Goal: Task Accomplishment & Management: Use online tool/utility

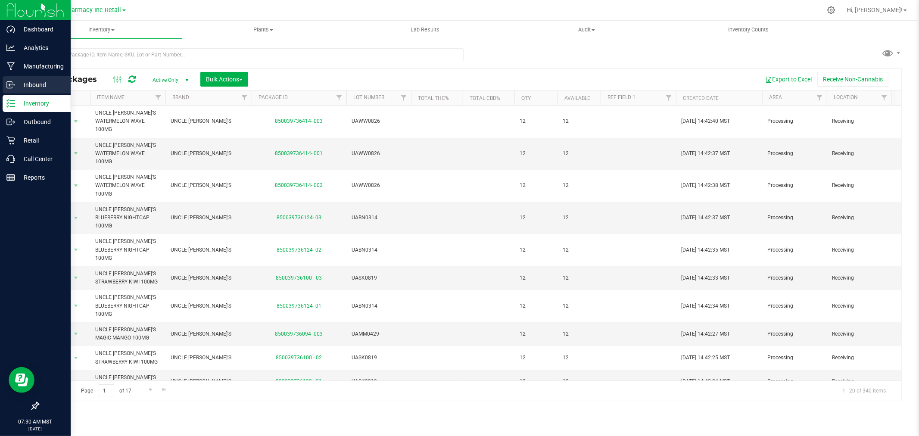
click at [41, 82] on p "Inbound" at bounding box center [41, 85] width 52 height 10
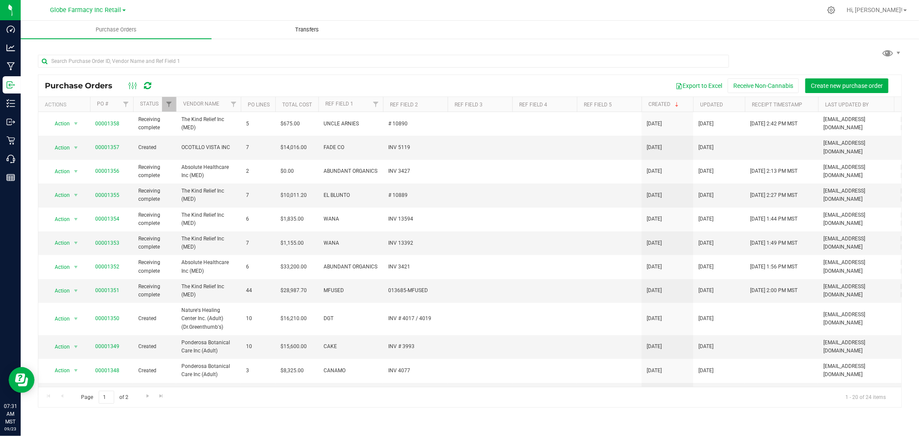
click at [288, 31] on span "Transfers" at bounding box center [307, 30] width 47 height 8
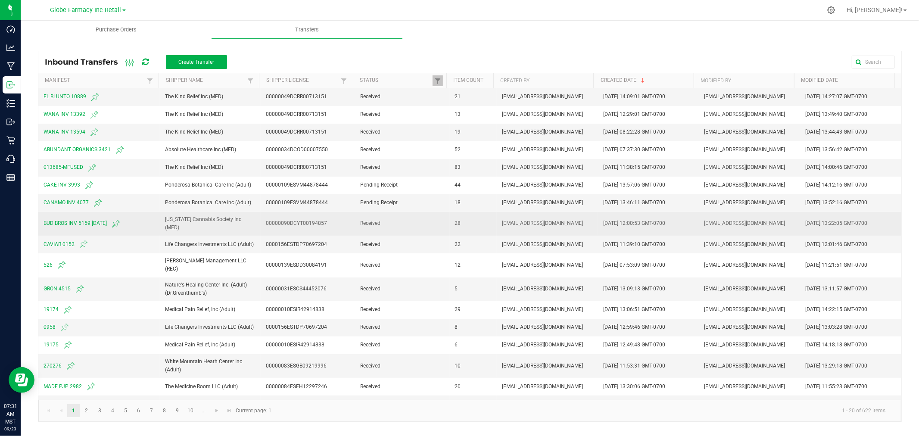
scroll to position [55, 0]
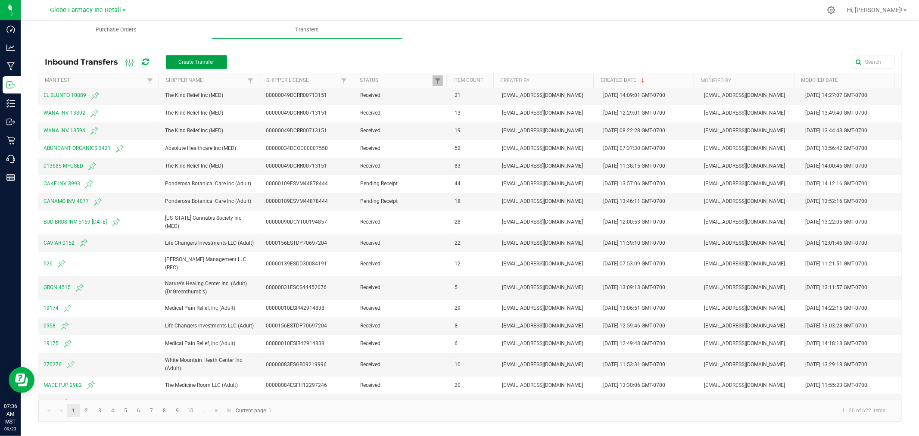
click at [190, 58] on button "Create Transfer" at bounding box center [196, 62] width 61 height 14
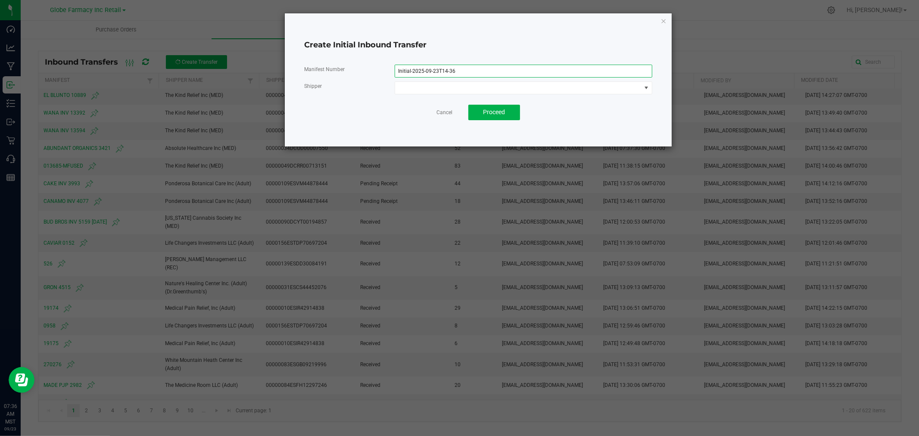
click at [477, 72] on input "Initial-2025-09-23T14-36" at bounding box center [524, 71] width 258 height 13
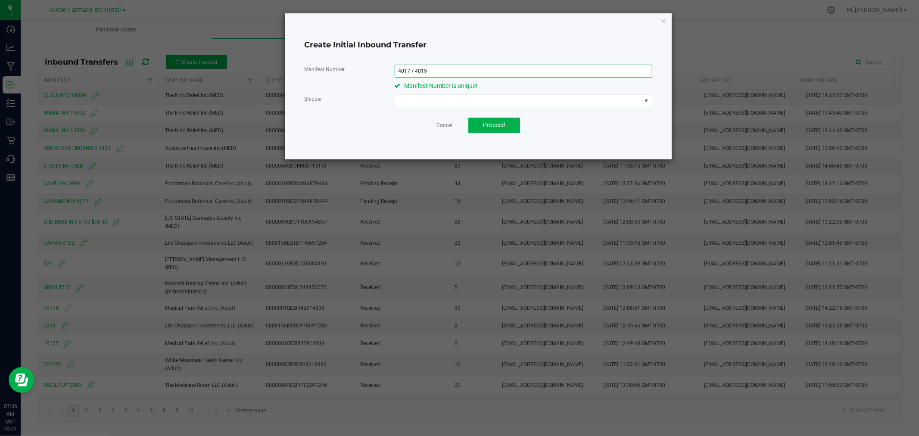
type input "4017 / 4019"
click at [468, 103] on span at bounding box center [518, 101] width 246 height 12
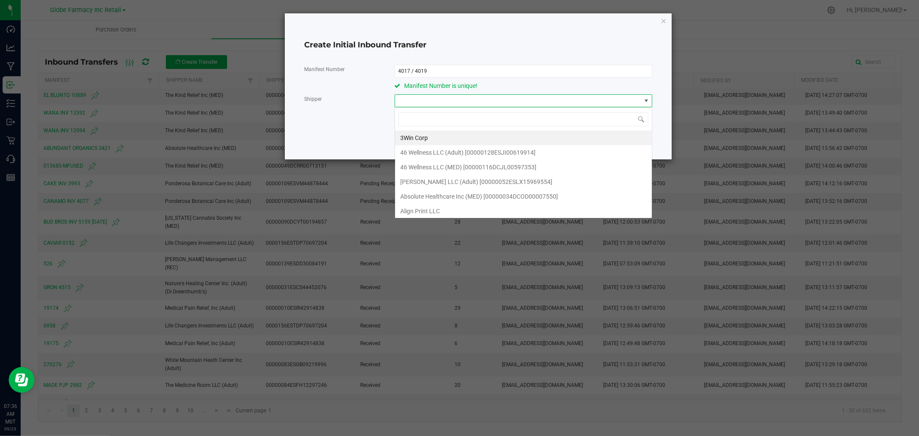
scroll to position [13, 257]
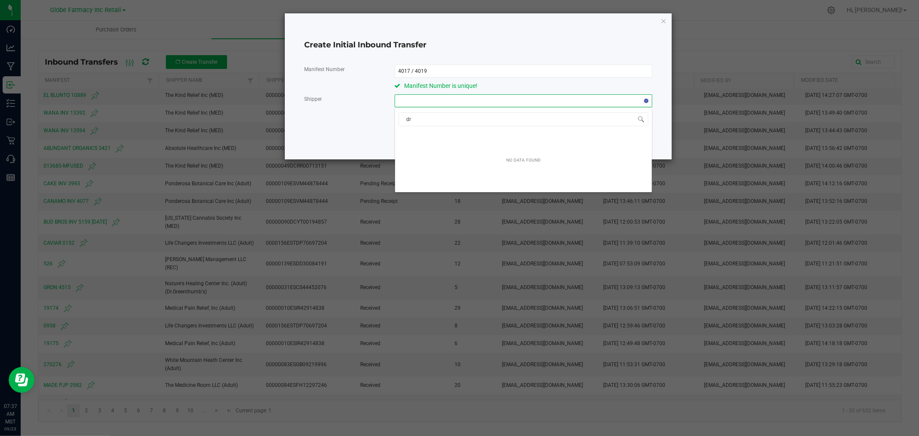
type input "dr"
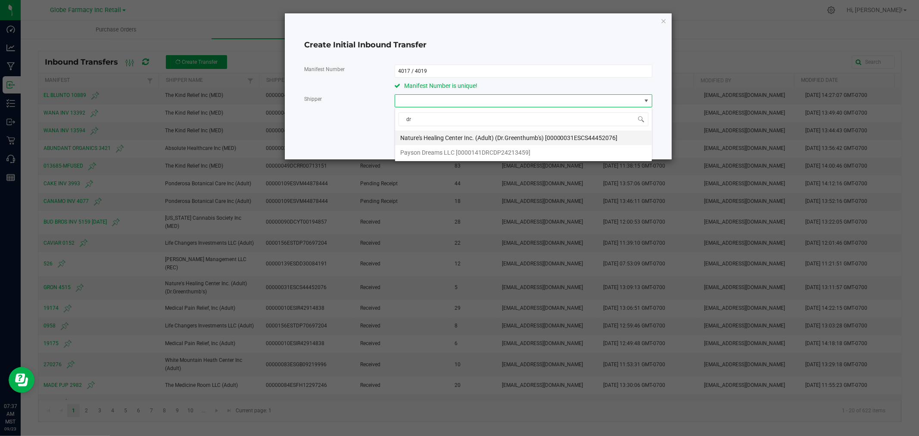
click at [475, 139] on span "Nature's Healing Center Inc. (Adult) (Dr.Greenthumb's) [00000031ESCS44452076]" at bounding box center [509, 137] width 218 height 13
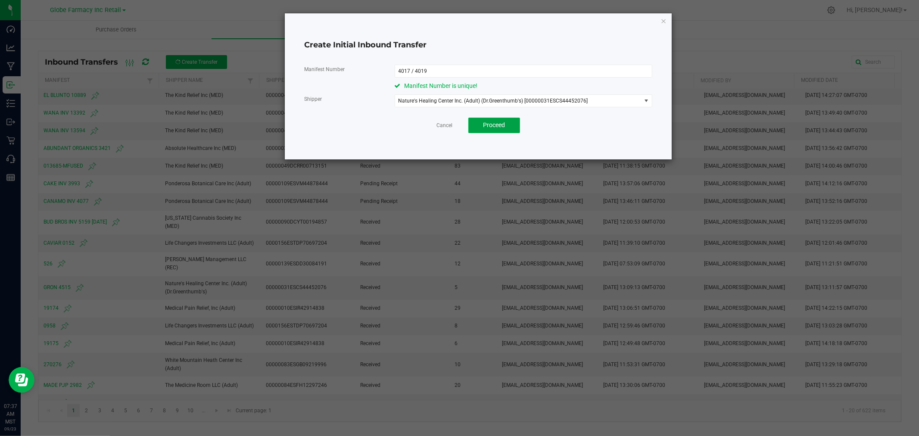
click at [511, 131] on button "Proceed" at bounding box center [494, 126] width 52 height 16
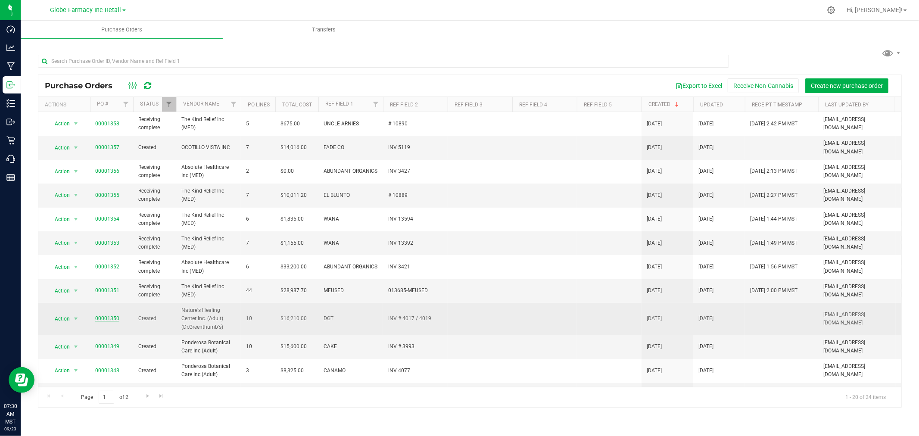
click at [111, 315] on link "00001350" at bounding box center [107, 318] width 24 height 6
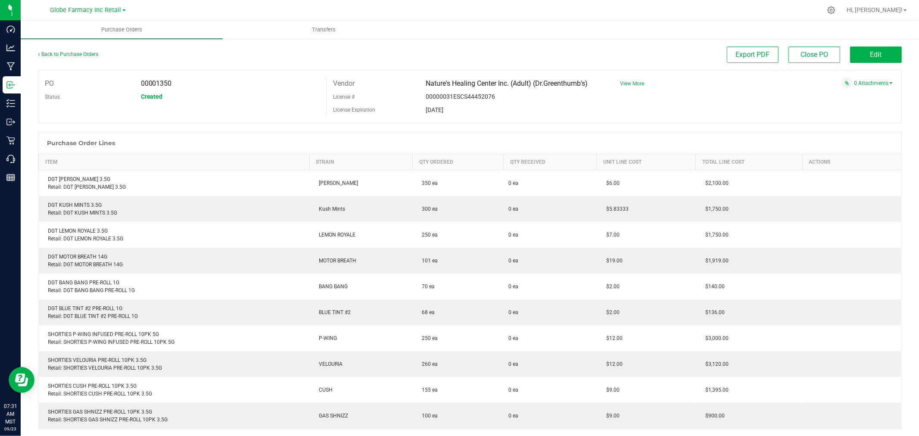
click at [627, 83] on span "View More" at bounding box center [632, 84] width 24 height 6
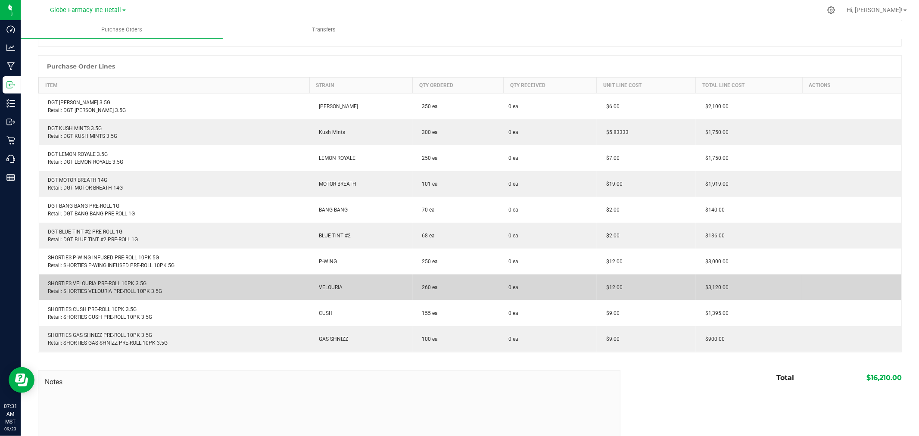
scroll to position [191, 0]
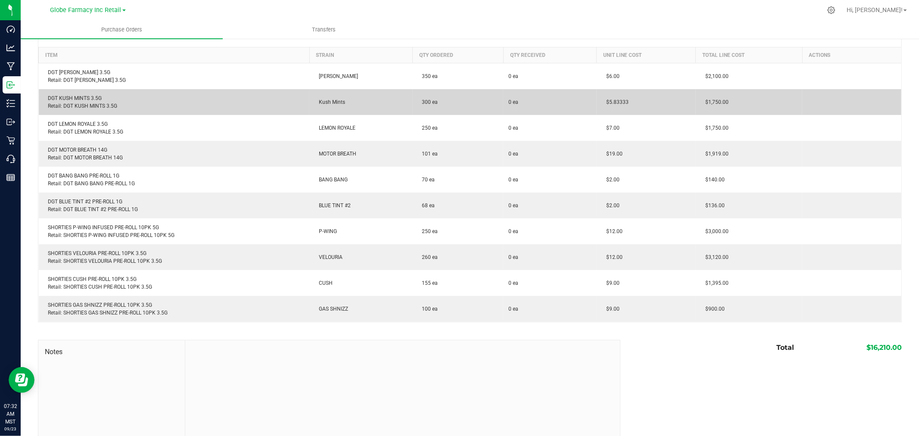
click at [783, 94] on td "$1,750.00" at bounding box center [749, 102] width 106 height 26
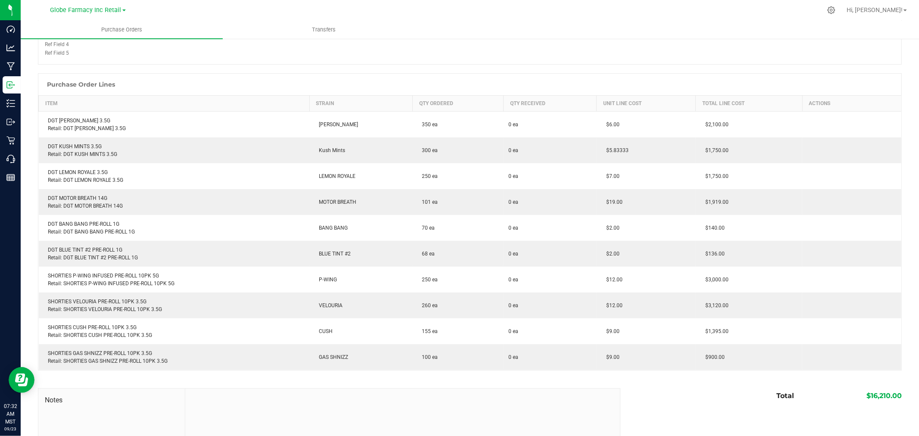
scroll to position [0, 0]
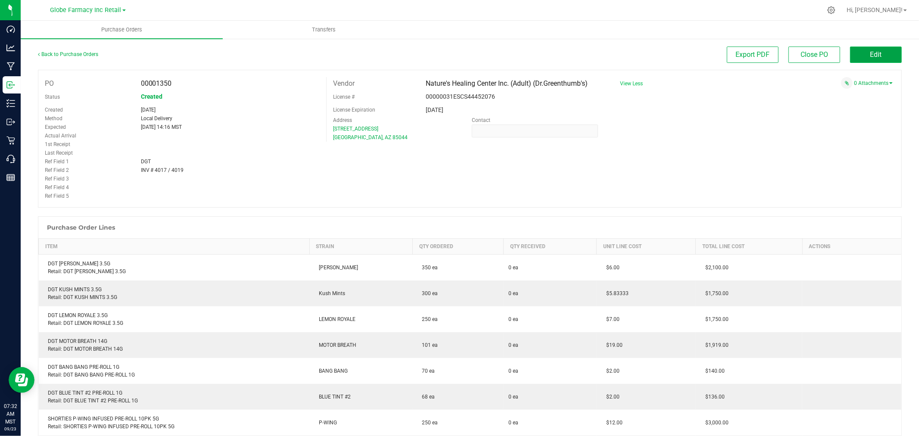
click at [889, 50] on button "Edit" at bounding box center [876, 55] width 52 height 16
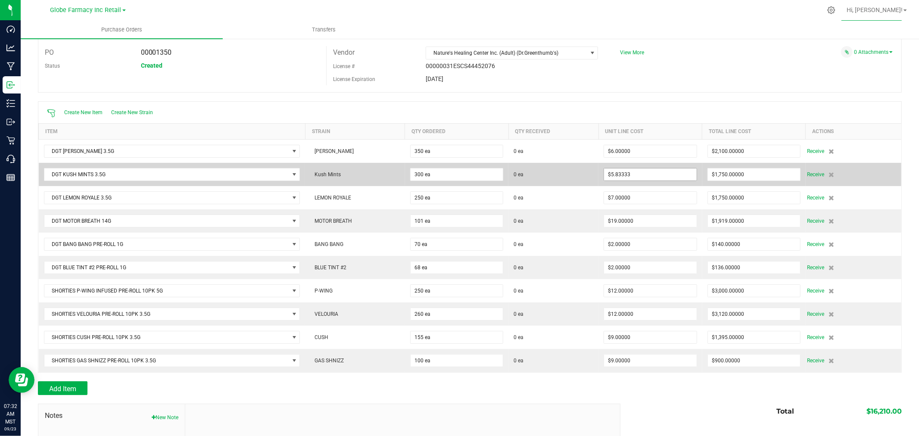
scroll to position [48, 0]
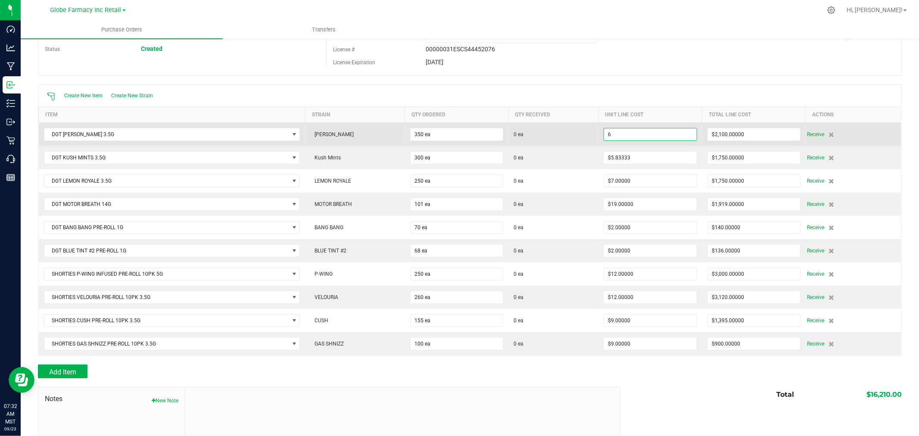
click at [639, 132] on input "6" at bounding box center [650, 134] width 92 height 12
paste input ".2222222"
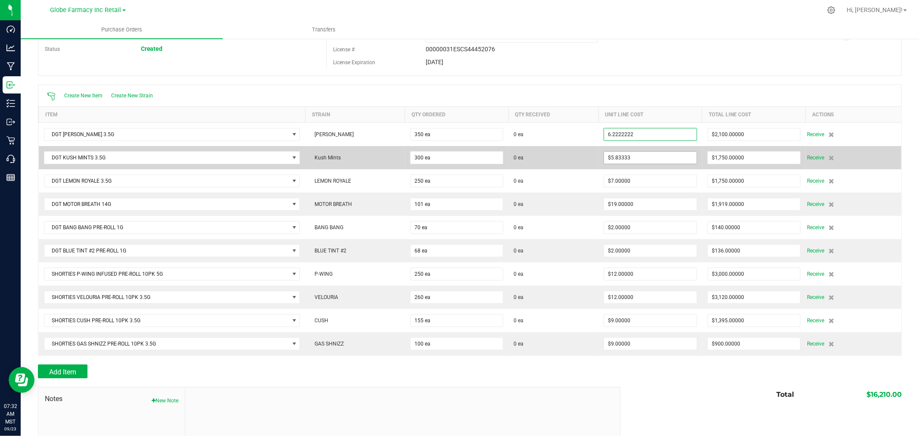
type input "$6.22222"
click at [625, 159] on input "5.83333" at bounding box center [650, 158] width 92 height 12
paste input "6.2222222"
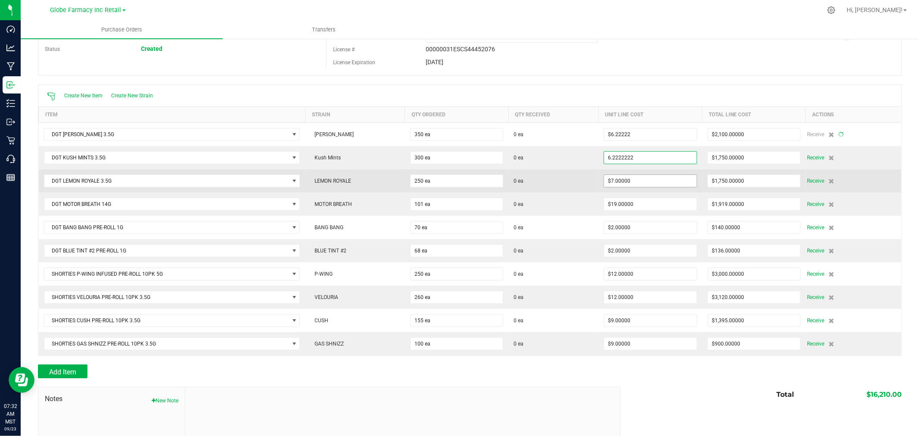
type input "$6.22222"
click at [631, 183] on input "7" at bounding box center [650, 181] width 92 height 12
paste input "6.2222222"
type input "6.2222222"
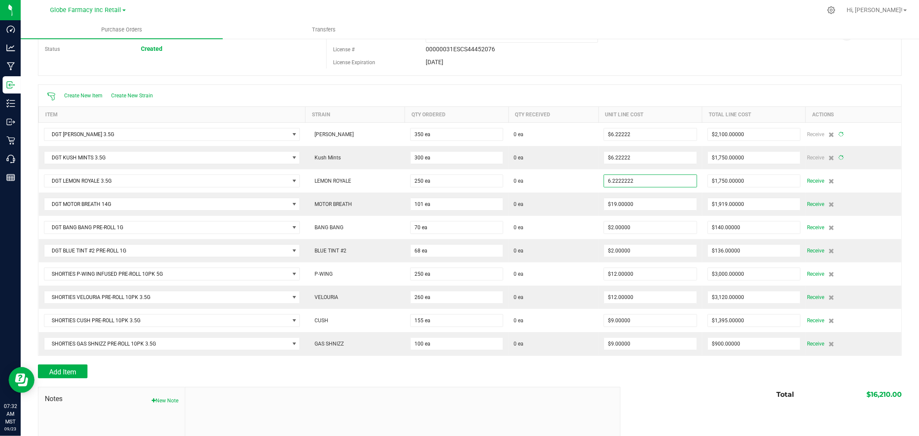
type input "350"
type input "$2,177.77777"
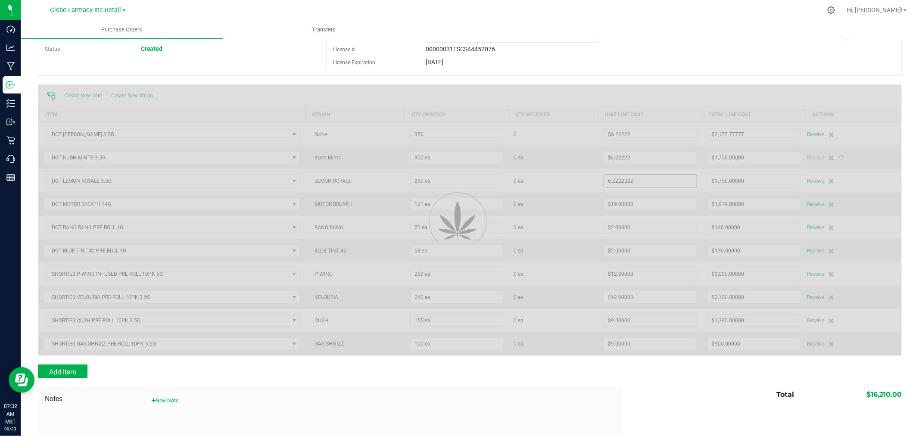
type input "$6.22222"
type input "300"
type input "$1,866.66666"
click at [670, 87] on div at bounding box center [469, 220] width 863 height 271
type input "250"
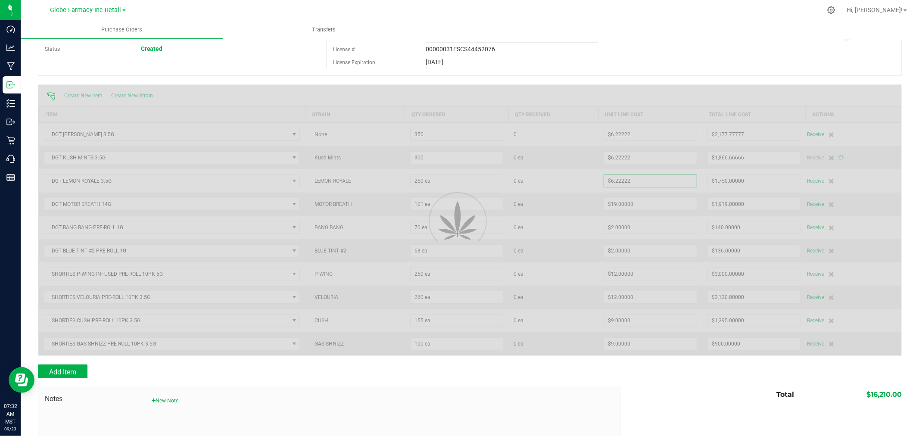
type input "$1,555.55555"
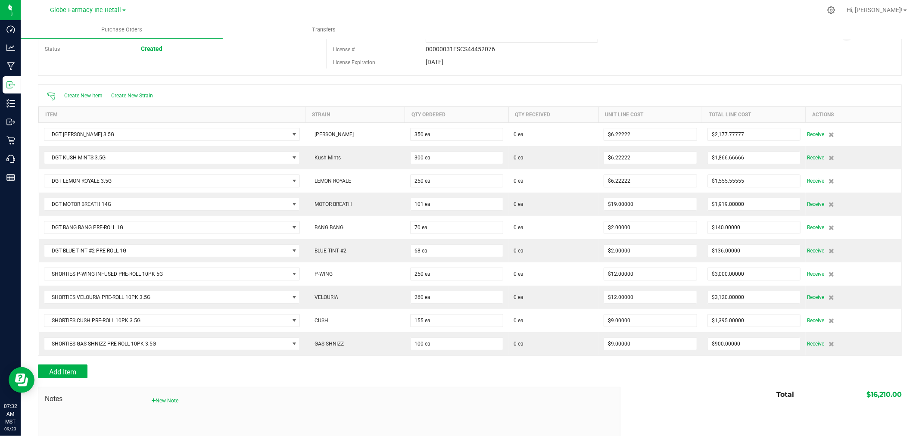
scroll to position [0, 0]
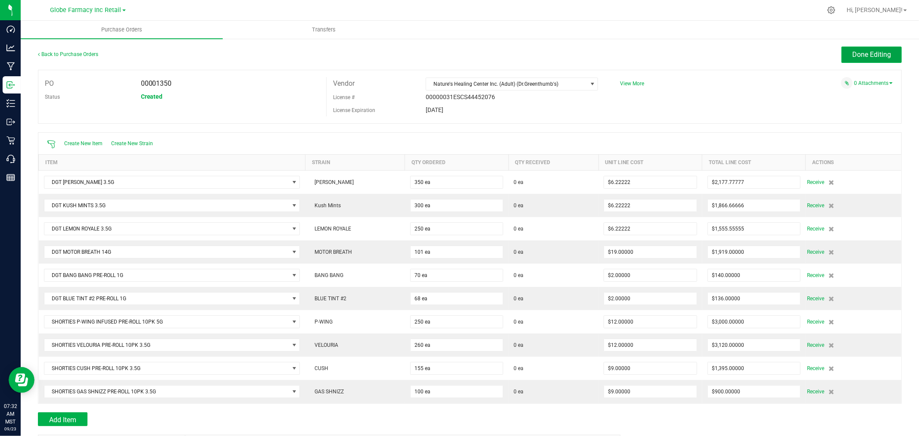
click at [858, 50] on span "Done Editing" at bounding box center [871, 54] width 39 height 8
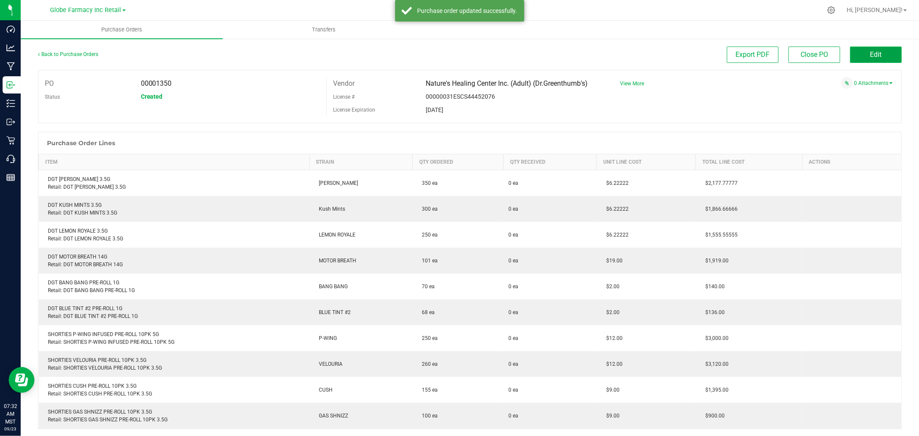
click at [875, 58] on button "Edit" at bounding box center [876, 55] width 52 height 16
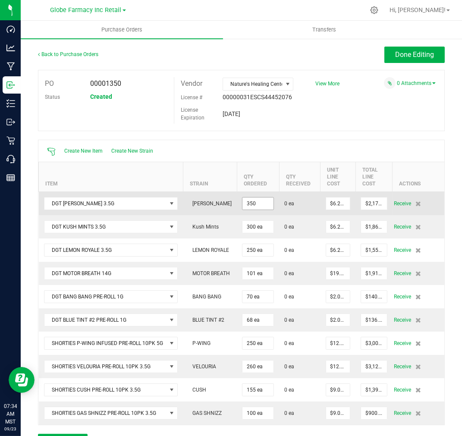
click at [257, 200] on input "350" at bounding box center [257, 203] width 31 height 12
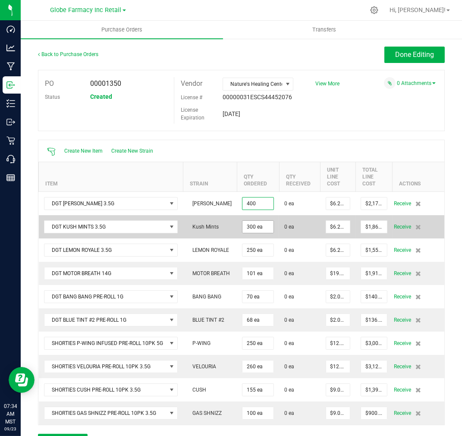
type input "400 ea"
type input "$2,488.88800"
type input "300"
click at [243, 231] on input "300" at bounding box center [257, 227] width 31 height 12
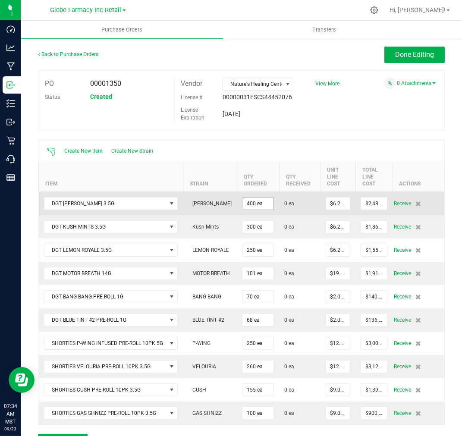
click at [271, 206] on span "400 ea" at bounding box center [258, 203] width 32 height 13
click at [260, 203] on input "400" at bounding box center [257, 203] width 31 height 12
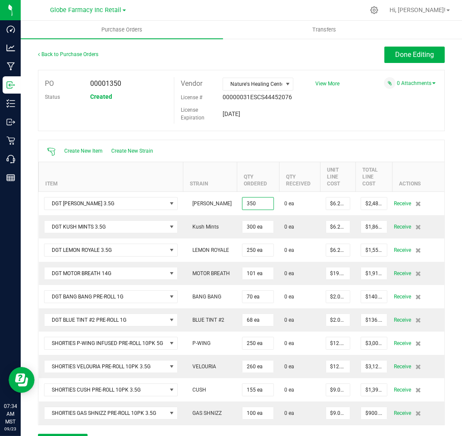
type input "350 ea"
type input "$2,177.77700"
click at [299, 151] on div "Create New Item Create New Strain" at bounding box center [241, 151] width 406 height 22
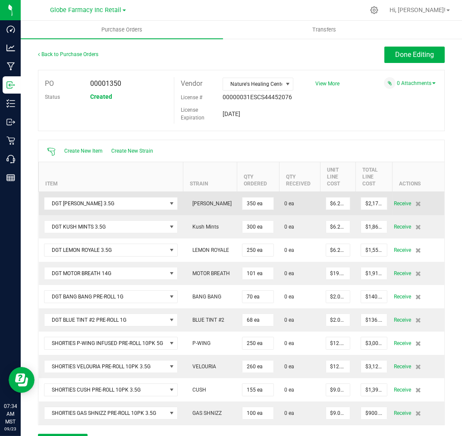
scroll to position [48, 0]
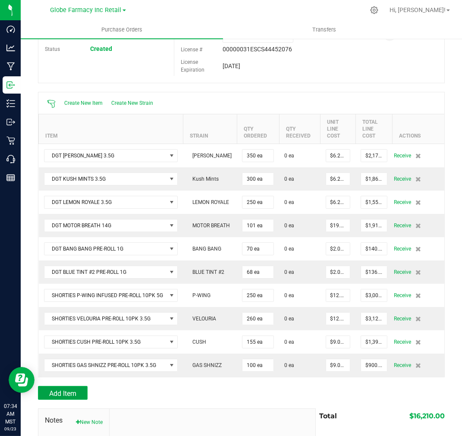
click at [65, 394] on span "Add Item" at bounding box center [62, 393] width 27 height 8
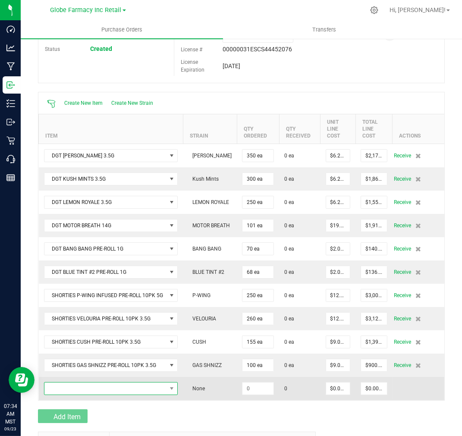
click at [73, 390] on span "NO DATA FOUND" at bounding box center [105, 388] width 122 height 12
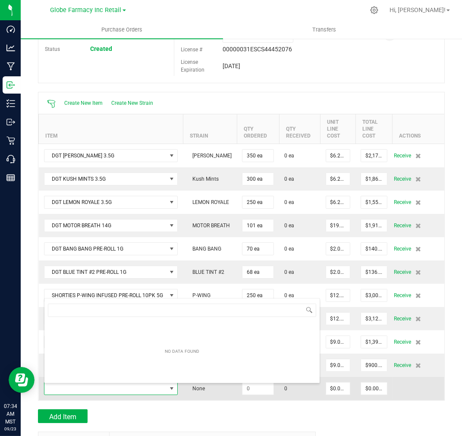
scroll to position [13, 133]
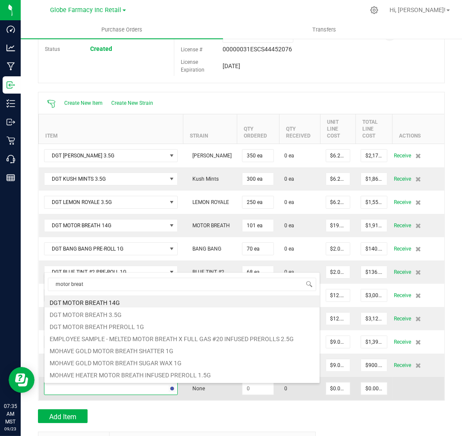
type input "motor breath"
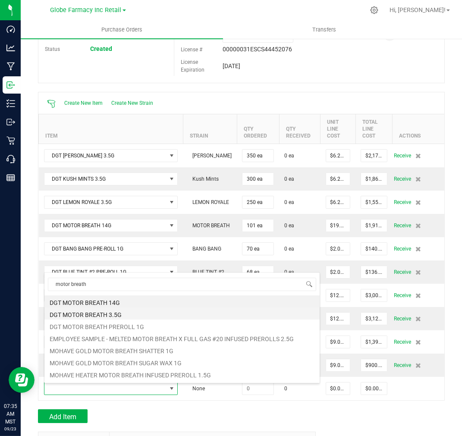
click at [109, 314] on li "DGT MOTOR BREATH 3.5G" at bounding box center [181, 313] width 275 height 12
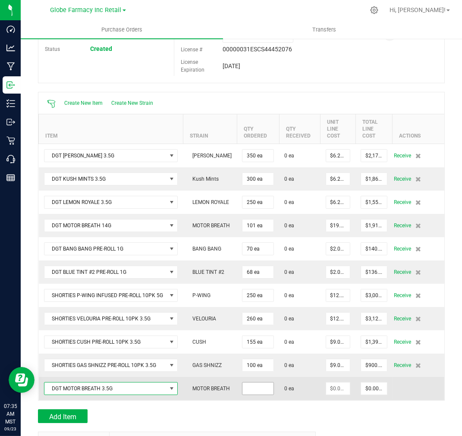
click at [258, 388] on input at bounding box center [257, 388] width 31 height 12
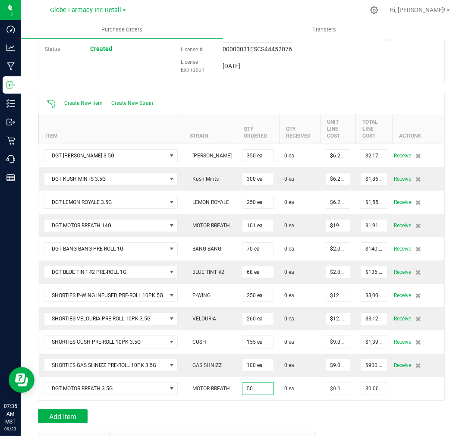
type input "50 ea"
click at [299, 415] on div "Add Item" at bounding box center [173, 416] width 271 height 14
type input "$0.00000"
click at [362, 59] on div "PO 00001350 Status Created Vendor Nature's Healing Center Inc. (Adult) (Dr.Gree…" at bounding box center [241, 52] width 406 height 61
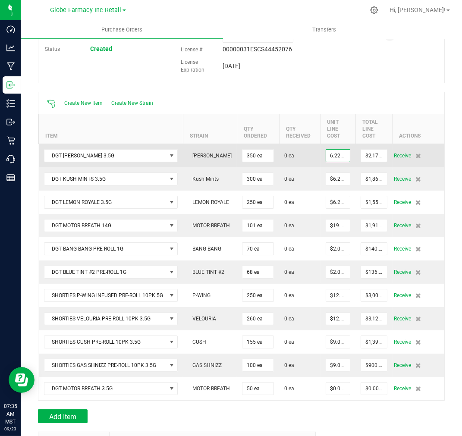
click at [337, 153] on input "6.22222" at bounding box center [338, 156] width 24 height 12
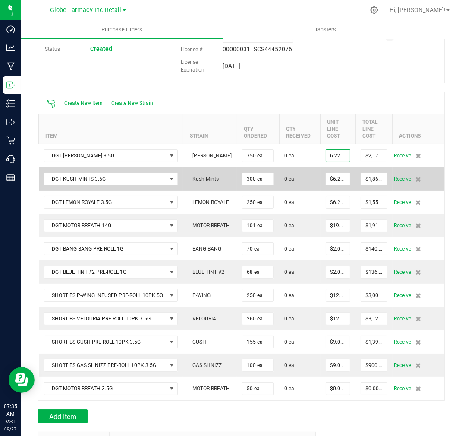
paste input "5.894736"
type input "$5.89474"
type input "6.22222"
click at [335, 178] on input "6.22222" at bounding box center [338, 179] width 24 height 12
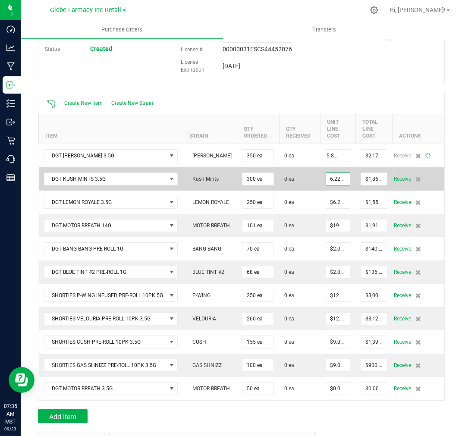
scroll to position [0, 0]
type input "350"
type input "$2,063.15760"
click at [335, 182] on input "6.22222" at bounding box center [338, 179] width 24 height 12
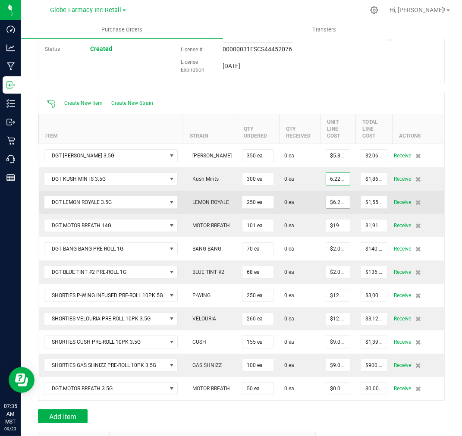
paste input "5.894736"
type input "$5.89474"
type input "6.22222"
click at [336, 200] on input "6.22222" at bounding box center [338, 202] width 24 height 12
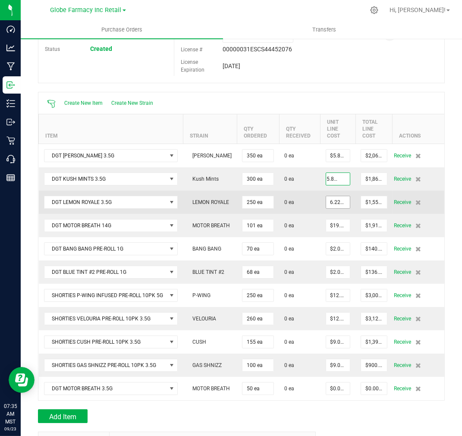
scroll to position [0, 0]
type input "300"
type input "$1,768.42080"
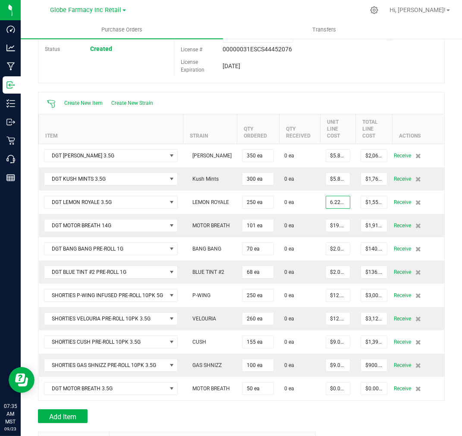
click at [334, 203] on input "6.22222" at bounding box center [338, 202] width 24 height 12
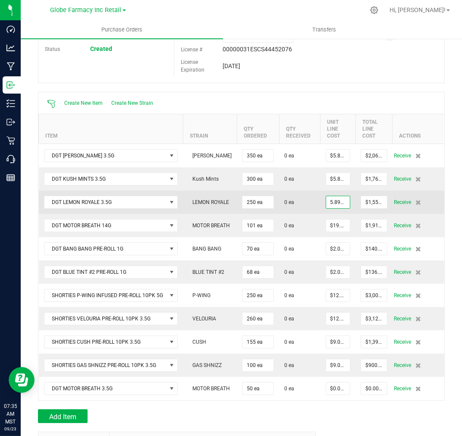
scroll to position [0, 7]
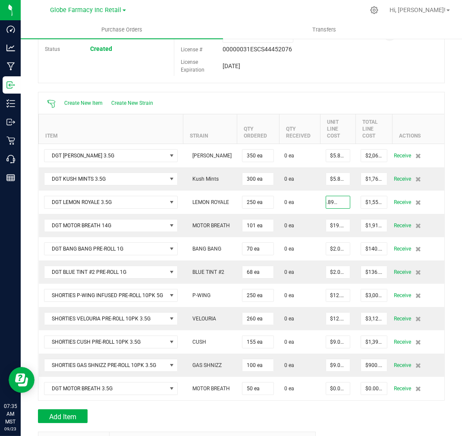
type input "$5.89474"
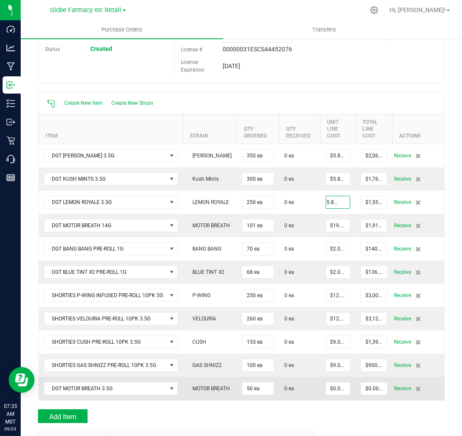
click at [326, 400] on div "Create New Item Create New Strain Item Strain Qty Ordered Qty Received Unit Lin…" at bounding box center [241, 246] width 406 height 309
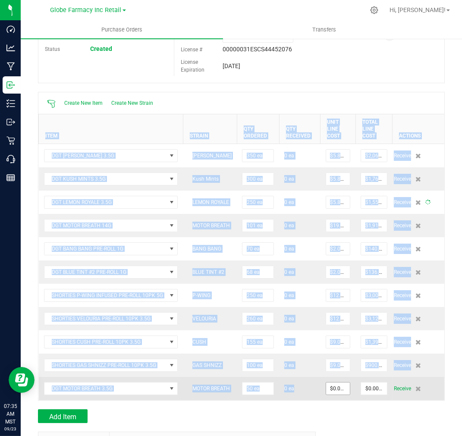
type input "0"
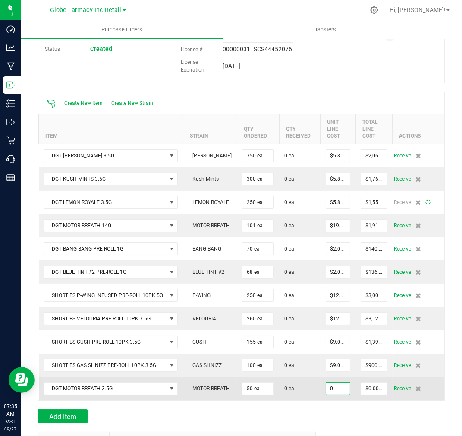
click at [328, 387] on input "0" at bounding box center [338, 388] width 24 height 12
type input "250"
type input "$1,473.68400"
click at [335, 394] on input "0" at bounding box center [338, 388] width 24 height 12
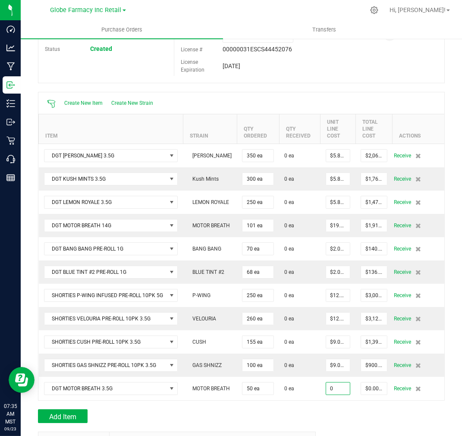
paste input "5.894736"
type input "$5.89474"
click at [337, 412] on div "Add Item" at bounding box center [241, 416] width 406 height 14
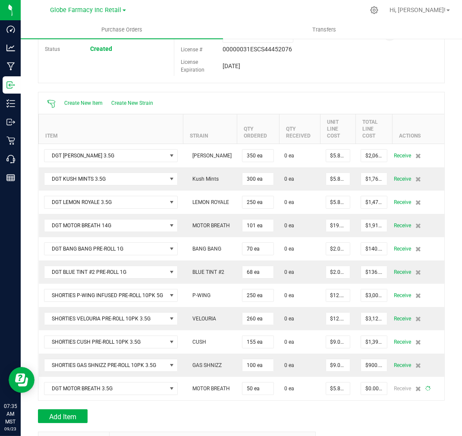
type input "50"
type input "$294.73680"
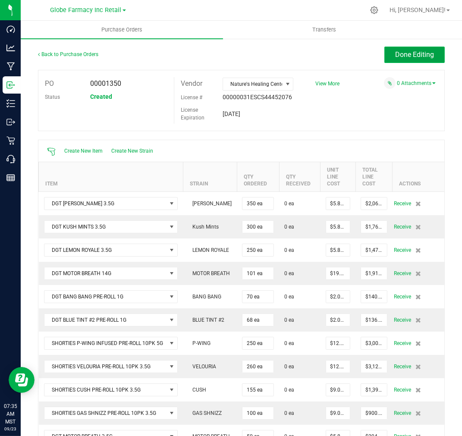
click at [414, 58] on span "Done Editing" at bounding box center [414, 54] width 39 height 8
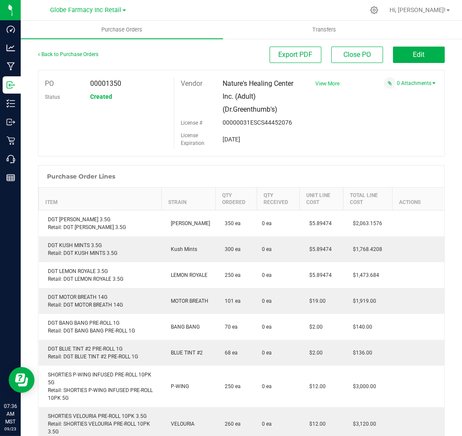
click at [321, 81] on span "View More" at bounding box center [327, 84] width 24 height 6
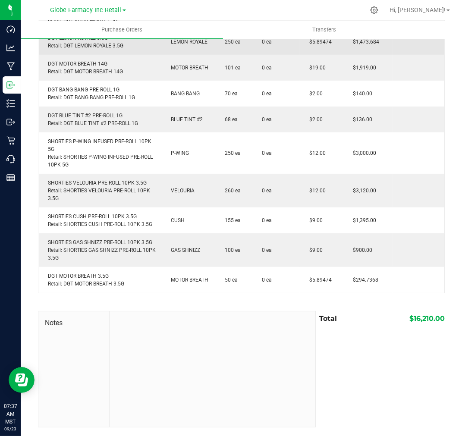
scroll to position [93, 0]
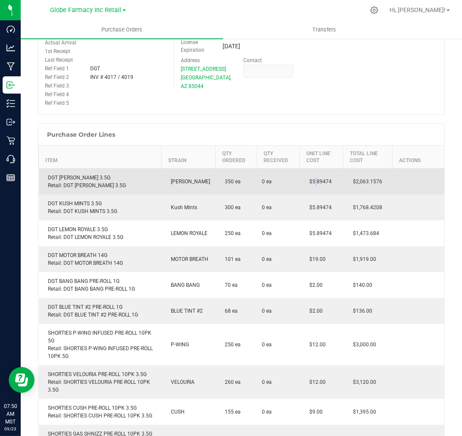
click at [309, 187] on td "$5.89474" at bounding box center [321, 181] width 44 height 26
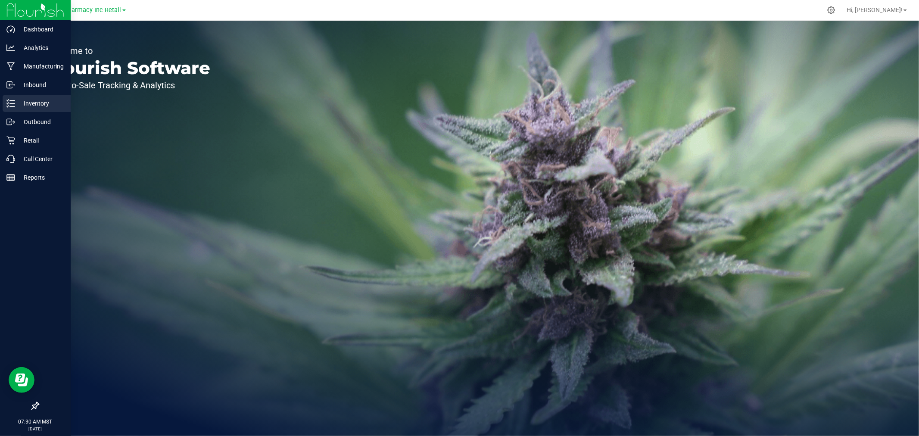
click at [44, 102] on p "Inventory" at bounding box center [41, 103] width 52 height 10
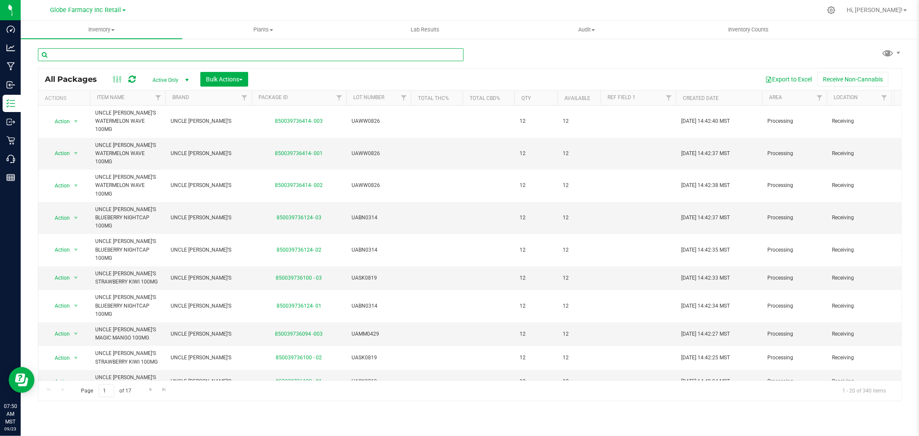
click at [114, 54] on input "text" at bounding box center [251, 54] width 426 height 13
type input "tropical sapphire"
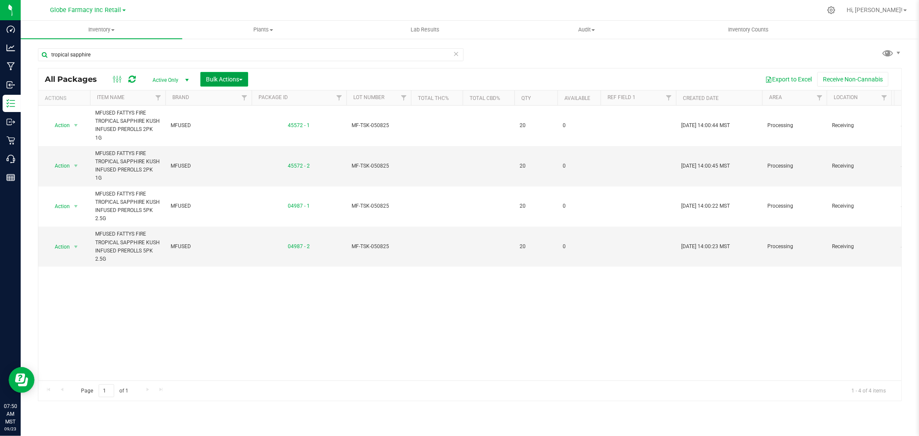
click at [246, 76] on button "Bulk Actions" at bounding box center [224, 79] width 48 height 15
click at [238, 175] on span "Print package labels" at bounding box center [232, 178] width 52 height 7
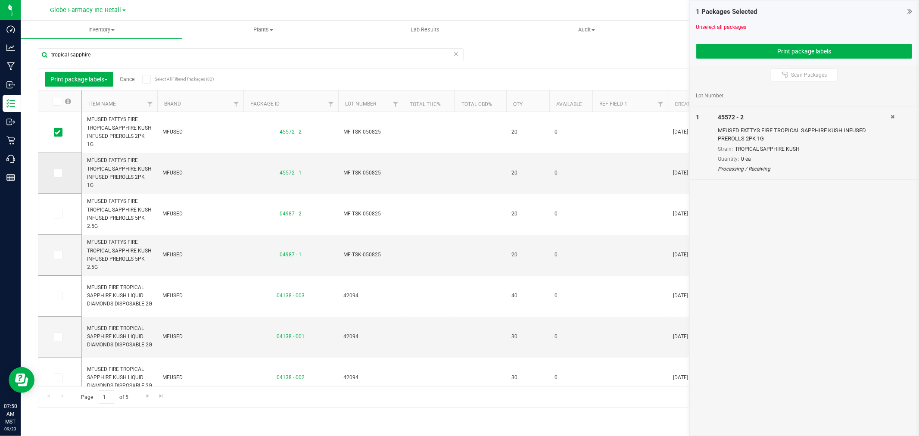
click at [58, 173] on icon at bounding box center [58, 173] width 6 height 0
click at [0, 0] on input "checkbox" at bounding box center [0, 0] width 0 height 0
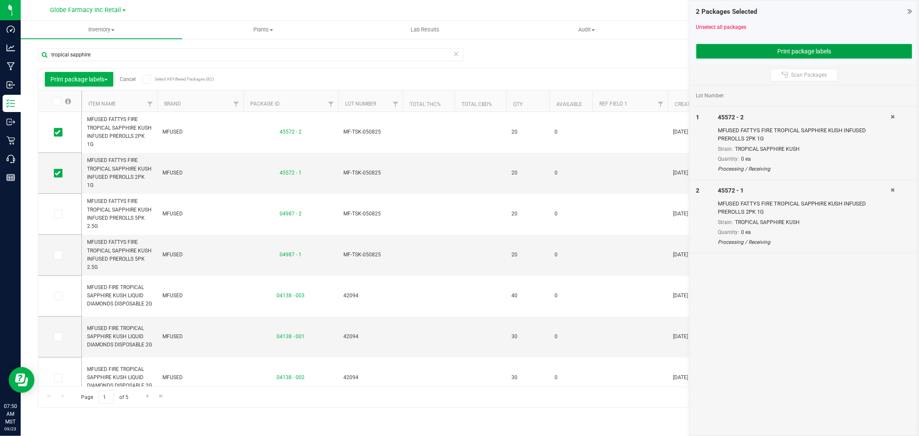
click at [807, 48] on button "Print package labels" at bounding box center [804, 51] width 216 height 15
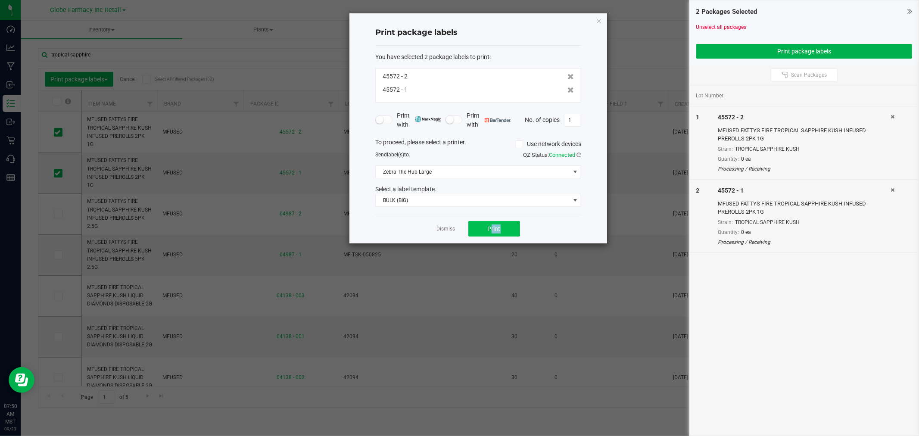
click at [498, 221] on div "Dismiss Print" at bounding box center [478, 229] width 206 height 30
click at [497, 228] on span "Print" at bounding box center [494, 228] width 13 height 7
click at [598, 19] on icon "button" at bounding box center [599, 21] width 6 height 10
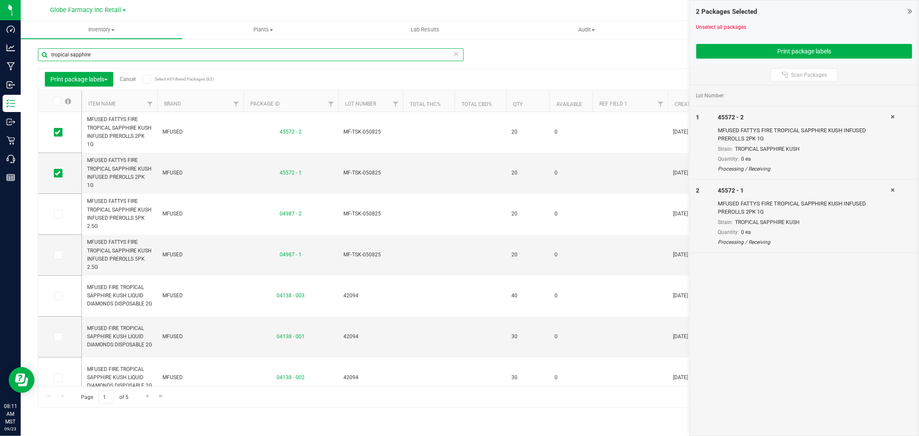
click at [271, 48] on input "tropical sapphire" at bounding box center [251, 54] width 426 height 13
click at [271, 47] on div "tropical sapphire" at bounding box center [254, 55] width 432 height 28
click at [268, 59] on input "tropical sapphire" at bounding box center [251, 54] width 426 height 13
click at [268, 57] on input "tropical sapphire" at bounding box center [251, 54] width 426 height 13
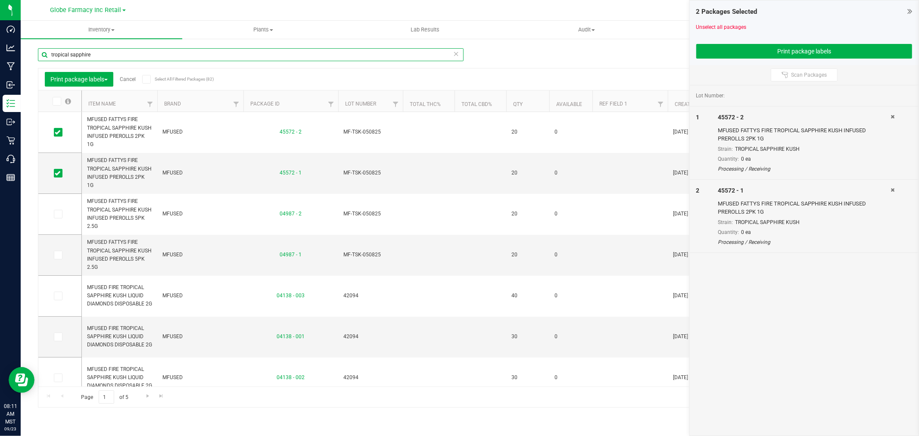
click at [268, 57] on input "tropical sapphire" at bounding box center [251, 54] width 426 height 13
type input "blue dream"
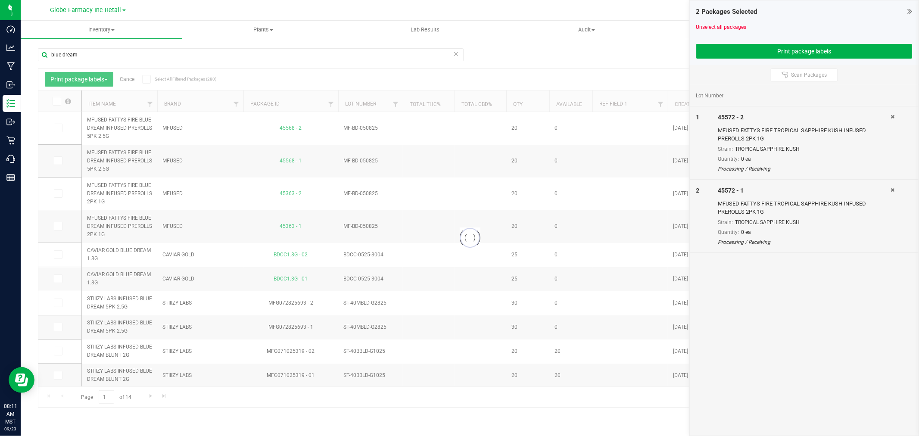
click at [895, 115] on div at bounding box center [902, 143] width 22 height 60
click at [894, 117] on icon at bounding box center [893, 116] width 4 height 5
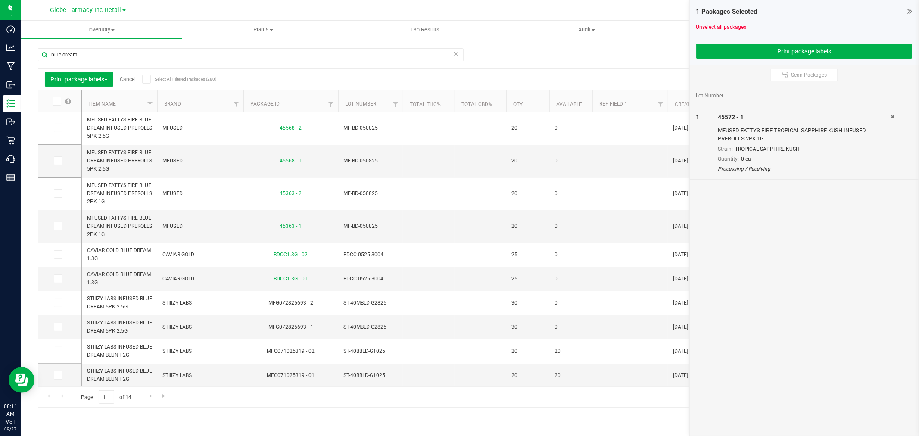
click at [894, 117] on icon at bounding box center [893, 116] width 4 height 5
drag, startPoint x: 65, startPoint y: 125, endPoint x: 56, endPoint y: 226, distance: 101.6
click at [56, 226] on tbody at bounding box center [59, 396] width 43 height 568
click at [56, 226] on icon at bounding box center [58, 226] width 6 height 0
click at [0, 0] on input "checkbox" at bounding box center [0, 0] width 0 height 0
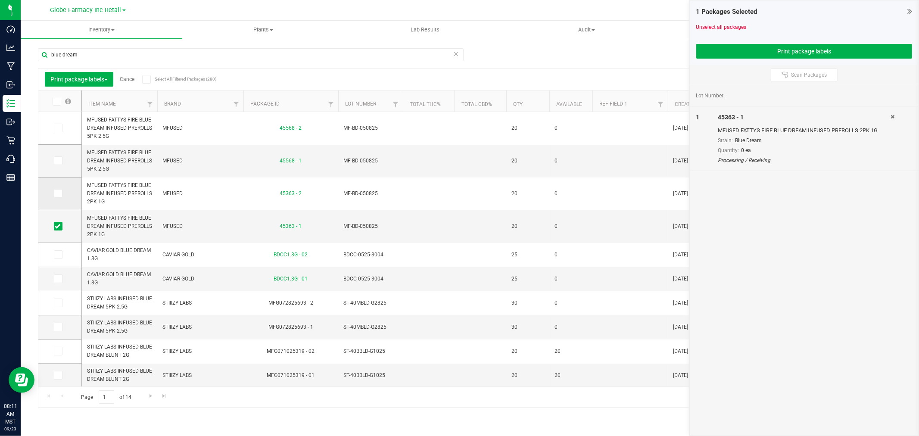
click at [57, 193] on icon at bounding box center [58, 193] width 6 height 0
click at [0, 0] on input "checkbox" at bounding box center [0, 0] width 0 height 0
click at [57, 147] on td at bounding box center [59, 161] width 43 height 33
click at [59, 161] on icon at bounding box center [58, 161] width 6 height 0
click at [0, 0] on input "checkbox" at bounding box center [0, 0] width 0 height 0
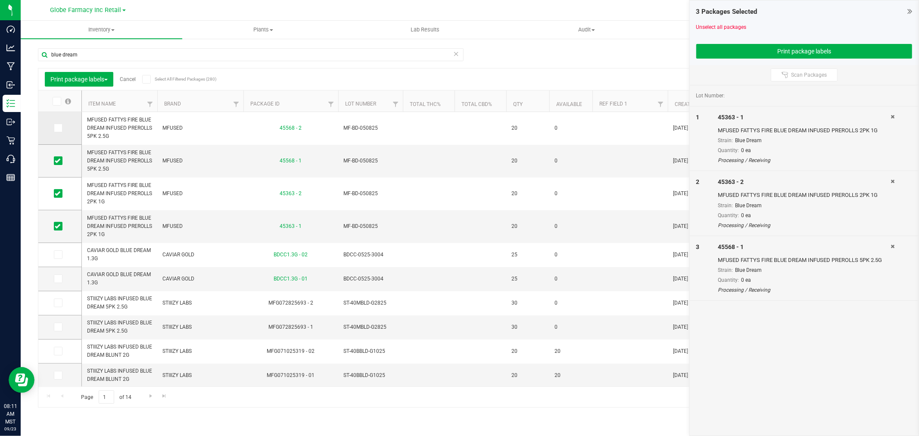
click at [58, 128] on icon at bounding box center [58, 128] width 6 height 0
click at [0, 0] on input "checkbox" at bounding box center [0, 0] width 0 height 0
click at [81, 78] on span "Print package labels" at bounding box center [78, 79] width 57 height 7
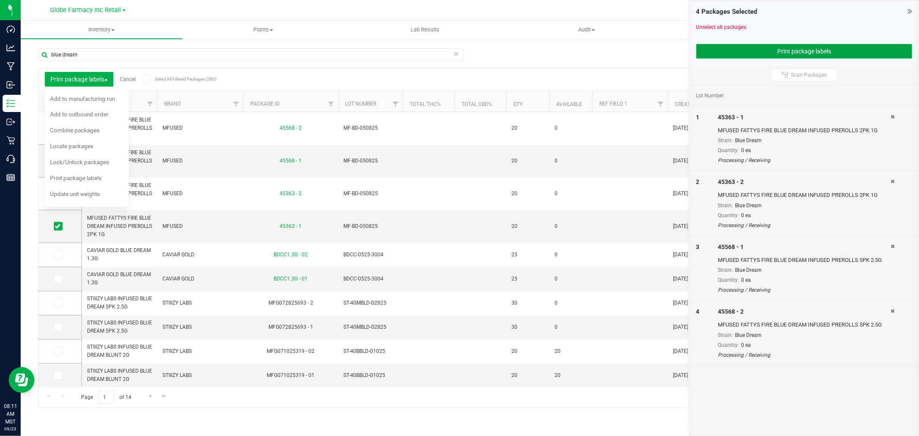
click at [774, 44] on button "Print package labels" at bounding box center [804, 51] width 216 height 15
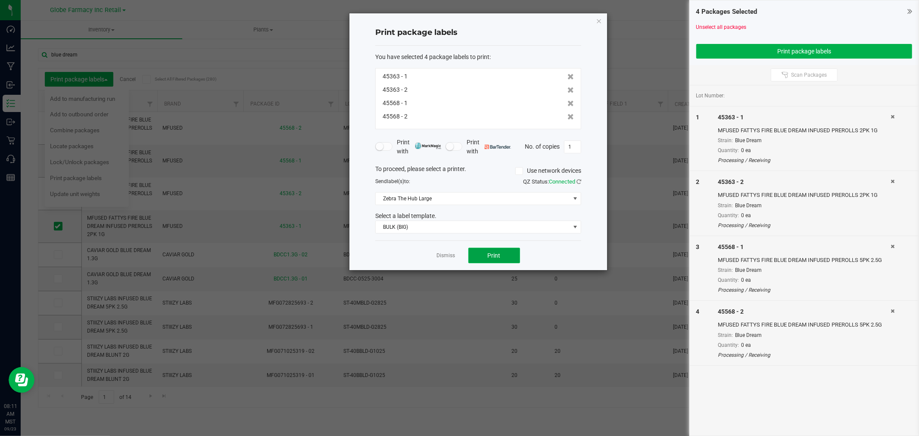
click at [487, 253] on button "Print" at bounding box center [494, 256] width 52 height 16
